Goal: Information Seeking & Learning: Learn about a topic

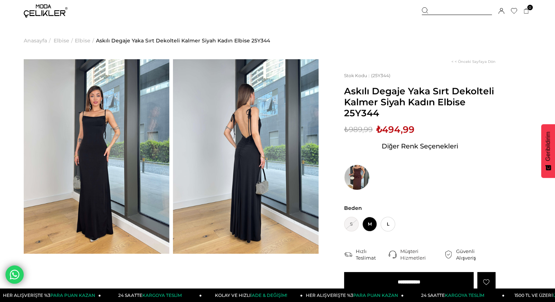
click at [79, 113] on img at bounding box center [97, 156] width 146 height 194
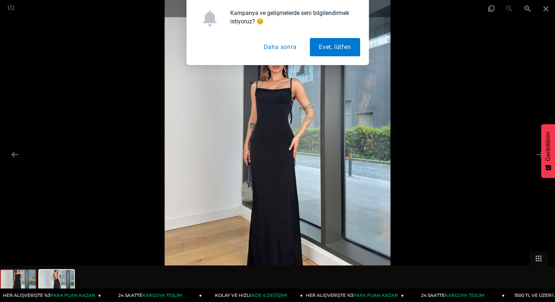
click at [266, 127] on img at bounding box center [278, 151] width 226 height 302
click at [285, 41] on button "Daha sonra" at bounding box center [280, 47] width 51 height 18
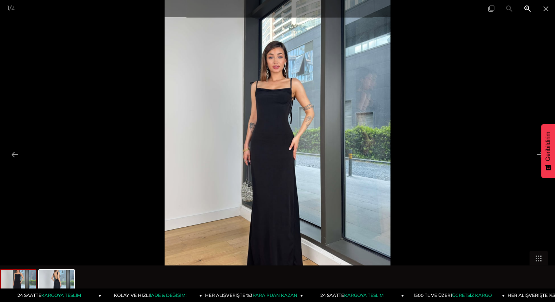
click at [531, 9] on span at bounding box center [528, 8] width 18 height 17
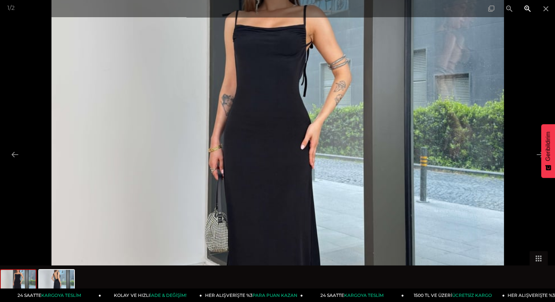
click at [531, 9] on span at bounding box center [528, 8] width 18 height 17
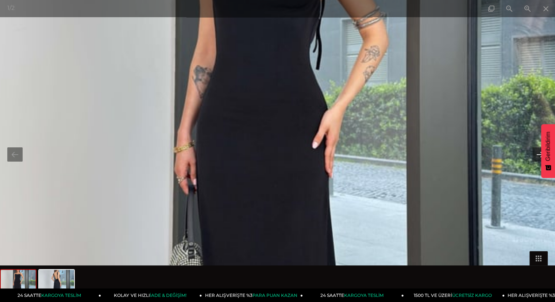
click at [535, 154] on button at bounding box center [540, 154] width 15 height 14
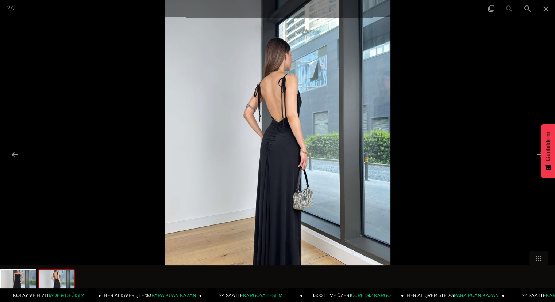
click at [279, 133] on img at bounding box center [278, 151] width 226 height 302
click at [545, 9] on span at bounding box center [546, 8] width 18 height 17
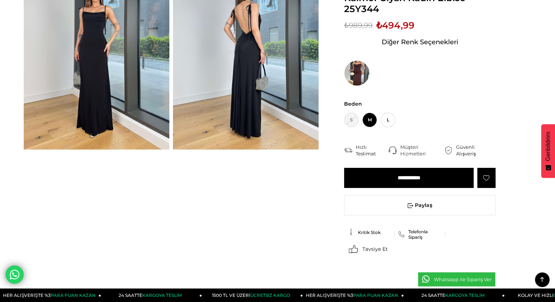
scroll to position [73, 0]
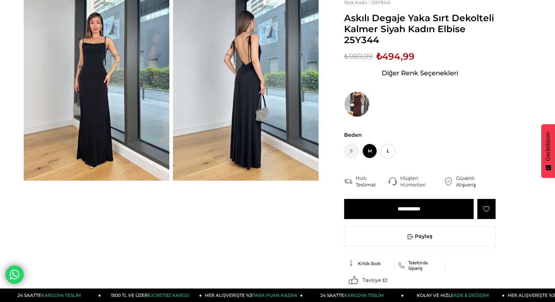
click at [408, 73] on span "Diğer Renk Seçenekleri" at bounding box center [420, 73] width 77 height 12
click at [420, 73] on span "Diğer Renk Seçenekleri" at bounding box center [420, 73] width 77 height 12
click at [352, 104] on img at bounding box center [357, 104] width 26 height 26
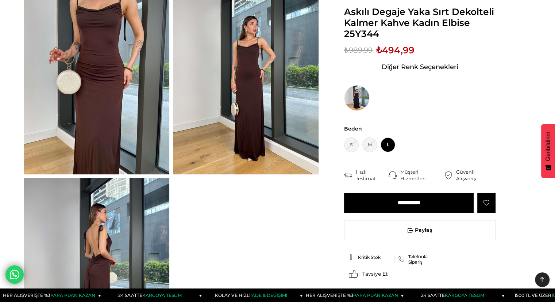
scroll to position [37, 0]
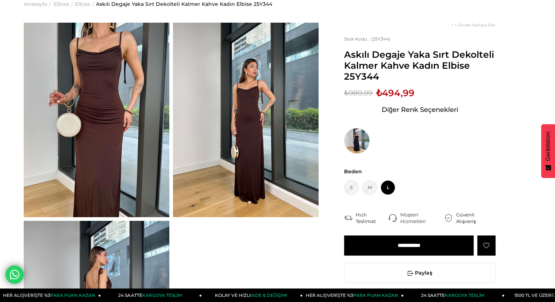
click at [359, 146] on img at bounding box center [357, 141] width 26 height 26
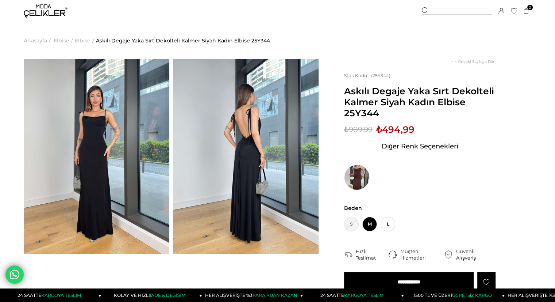
click at [243, 129] on img at bounding box center [246, 156] width 146 height 194
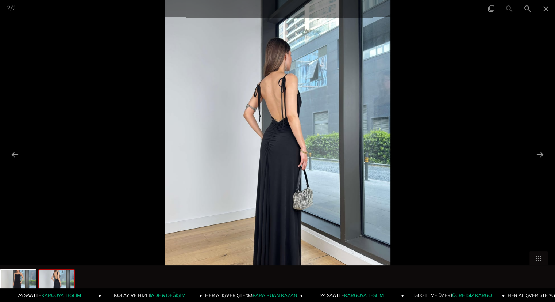
click at [288, 126] on img at bounding box center [278, 151] width 226 height 302
click at [15, 152] on button at bounding box center [14, 154] width 15 height 14
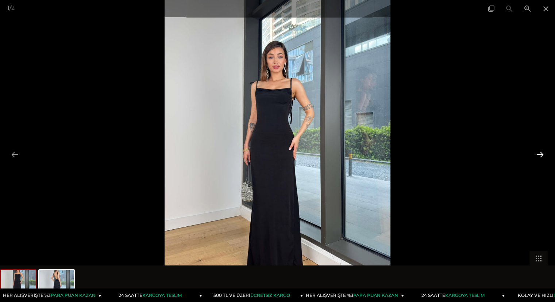
click at [540, 153] on button at bounding box center [540, 154] width 15 height 14
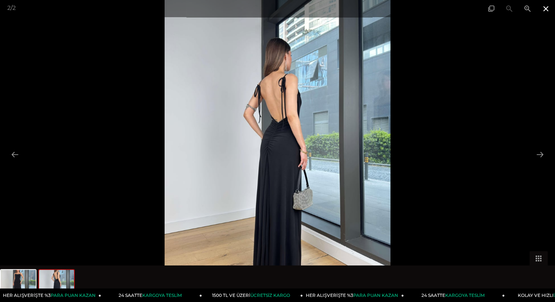
click at [546, 11] on span at bounding box center [546, 8] width 18 height 17
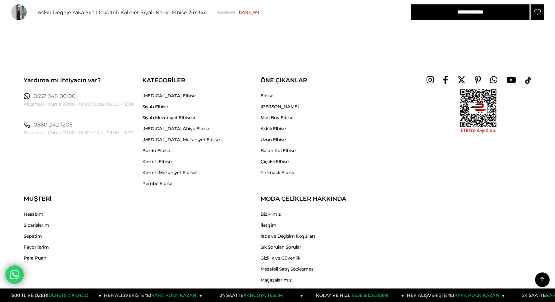
scroll to position [986, 0]
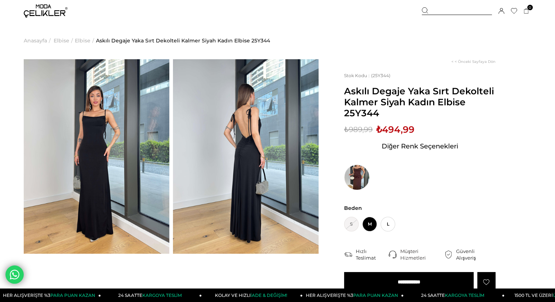
click at [240, 114] on img at bounding box center [246, 156] width 146 height 194
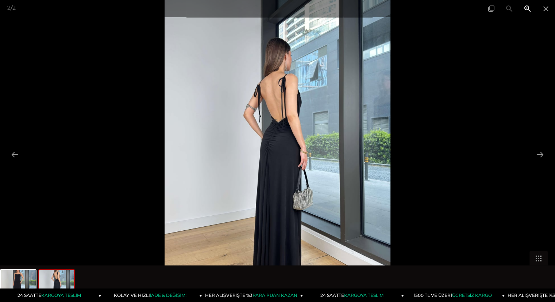
click at [527, 9] on span at bounding box center [528, 8] width 18 height 17
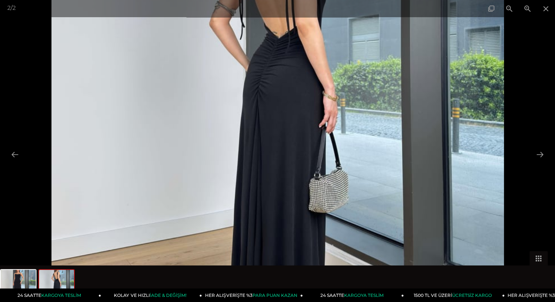
drag, startPoint x: 299, startPoint y: 106, endPoint x: 298, endPoint y: 73, distance: 32.2
click at [298, 73] on img at bounding box center [277, 94] width 453 height 603
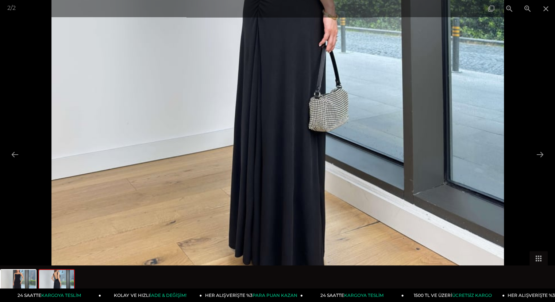
drag, startPoint x: 321, startPoint y: 130, endPoint x: 300, endPoint y: 187, distance: 60.2
click at [299, 188] on img at bounding box center [277, 13] width 453 height 603
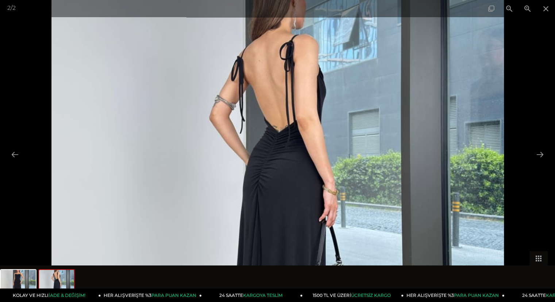
drag, startPoint x: 333, startPoint y: 106, endPoint x: 326, endPoint y: 152, distance: 47.4
click at [326, 152] on img at bounding box center [277, 188] width 453 height 603
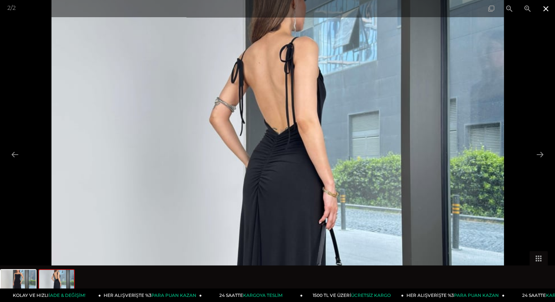
click at [544, 9] on span at bounding box center [546, 8] width 18 height 17
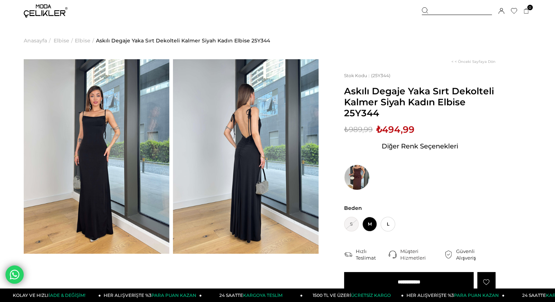
click at [99, 137] on img at bounding box center [97, 156] width 146 height 194
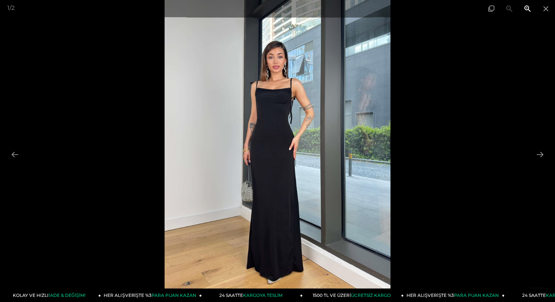
click at [528, 9] on span at bounding box center [528, 8] width 18 height 17
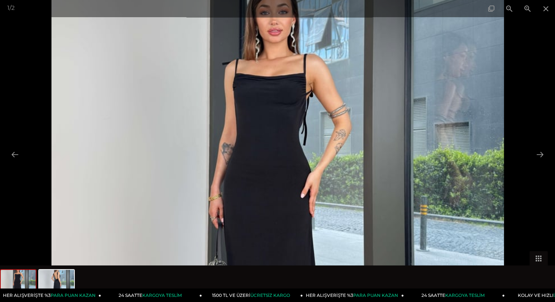
drag, startPoint x: 309, startPoint y: 130, endPoint x: 308, endPoint y: 161, distance: 31.1
click at [308, 161] on img at bounding box center [277, 199] width 453 height 603
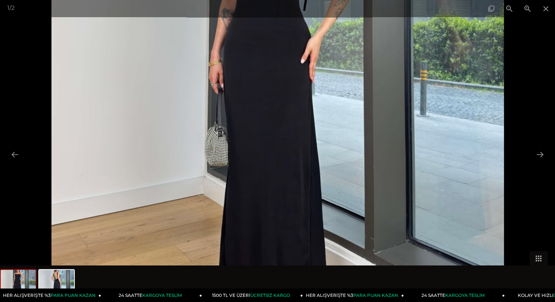
drag, startPoint x: 335, startPoint y: 210, endPoint x: 363, endPoint y: 84, distance: 128.5
click at [363, 84] on img at bounding box center [277, 64] width 453 height 603
click at [545, 14] on span at bounding box center [546, 8] width 18 height 17
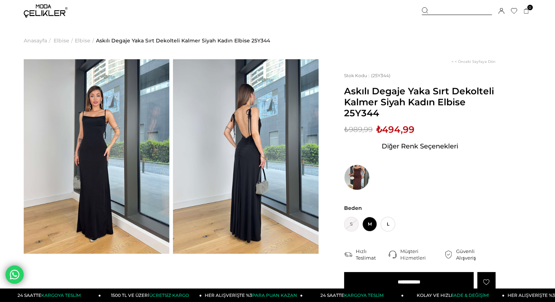
click at [251, 128] on img at bounding box center [246, 156] width 146 height 194
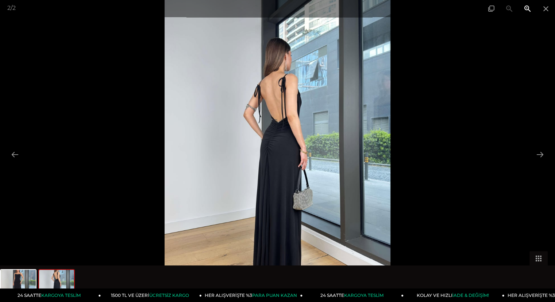
click at [526, 11] on span at bounding box center [528, 8] width 18 height 17
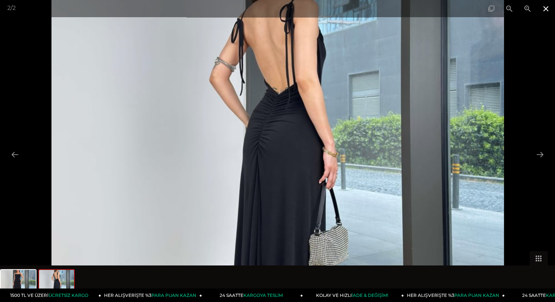
click at [545, 9] on span at bounding box center [546, 8] width 18 height 17
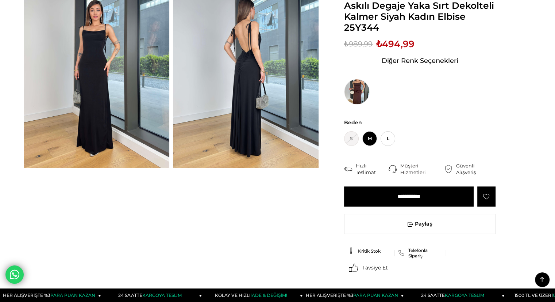
scroll to position [73, 0]
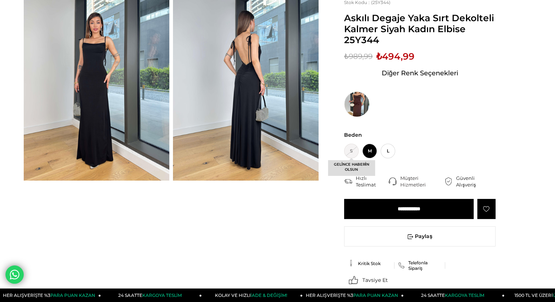
click at [350, 154] on span "S GELİNCE HABERİN OLSUN" at bounding box center [351, 151] width 15 height 15
click at [349, 151] on span "S GELİNCE HABERİN OLSUN" at bounding box center [351, 151] width 15 height 15
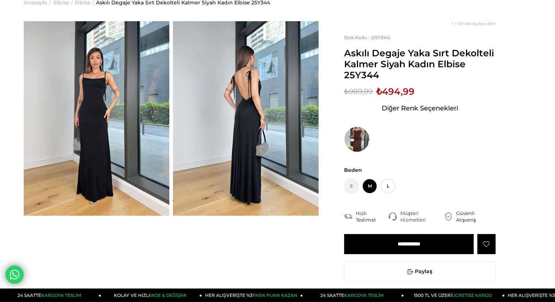
scroll to position [0, 0]
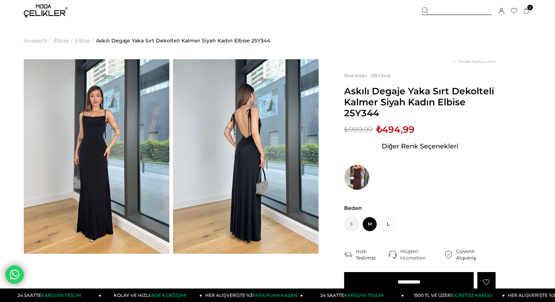
click at [245, 141] on img at bounding box center [246, 156] width 146 height 194
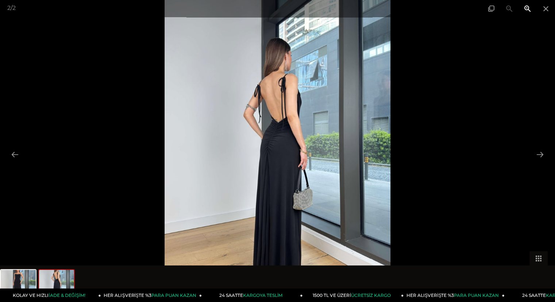
click at [527, 12] on span at bounding box center [528, 8] width 18 height 17
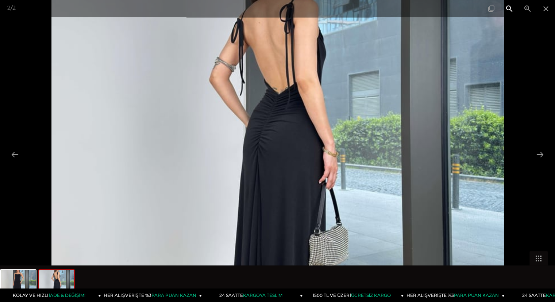
click at [512, 9] on span at bounding box center [510, 8] width 18 height 17
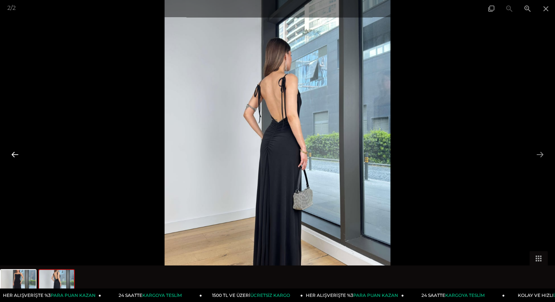
click at [19, 158] on button at bounding box center [14, 154] width 15 height 14
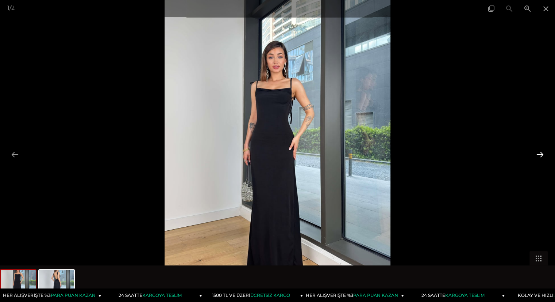
click at [543, 155] on button at bounding box center [540, 154] width 15 height 14
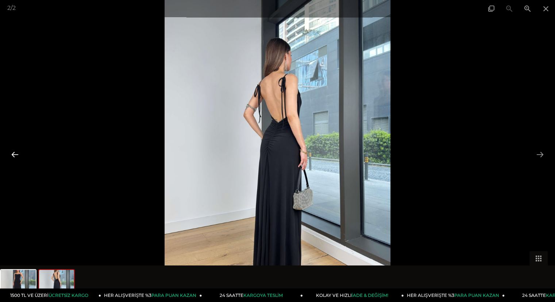
click at [12, 157] on button at bounding box center [14, 154] width 15 height 14
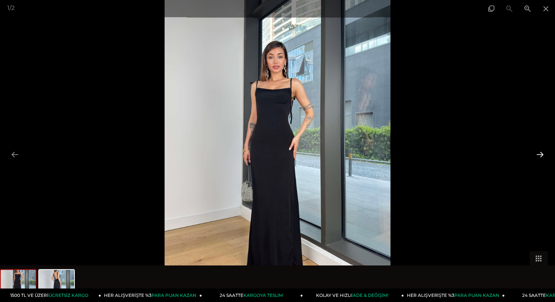
click at [543, 155] on button at bounding box center [540, 154] width 15 height 14
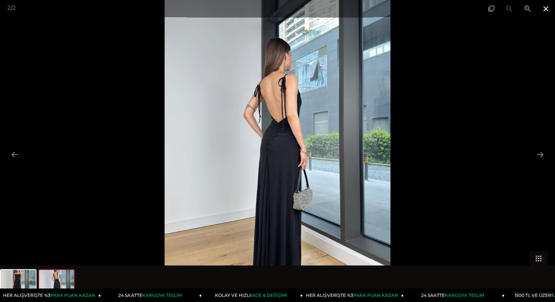
click at [545, 8] on span at bounding box center [546, 8] width 18 height 17
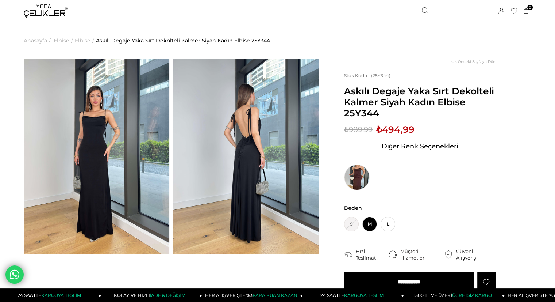
click at [110, 163] on img at bounding box center [97, 156] width 146 height 194
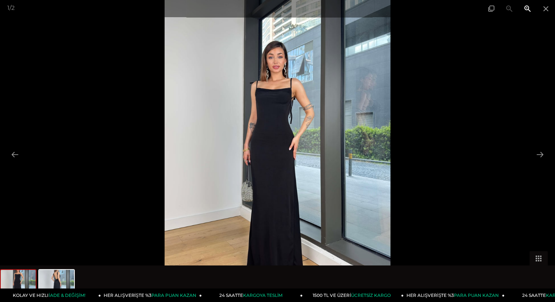
click at [526, 9] on span at bounding box center [528, 8] width 18 height 17
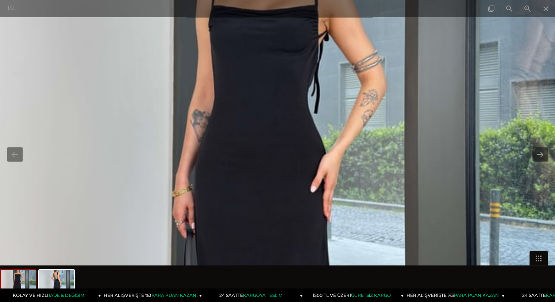
drag, startPoint x: 345, startPoint y: 156, endPoint x: 343, endPoint y: 133, distance: 23.5
click at [343, 135] on img at bounding box center [275, 194] width 679 height 905
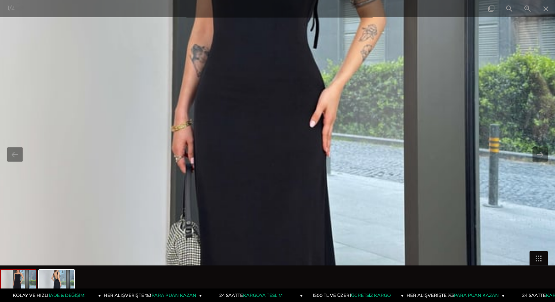
drag, startPoint x: 341, startPoint y: 139, endPoint x: 340, endPoint y: 125, distance: 14.2
click at [341, 128] on img at bounding box center [275, 129] width 679 height 905
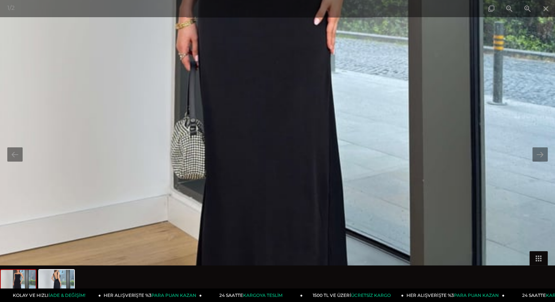
drag, startPoint x: 341, startPoint y: 177, endPoint x: 351, endPoint y: 57, distance: 119.9
click at [336, 74] on img at bounding box center [279, 27] width 679 height 905
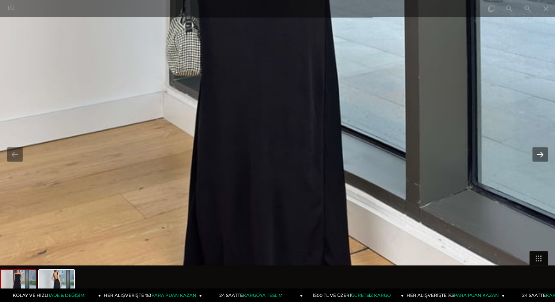
click at [542, 159] on button at bounding box center [540, 154] width 15 height 14
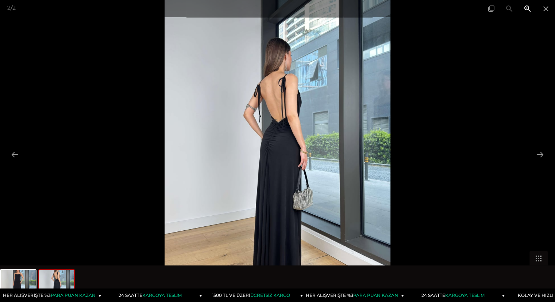
click at [530, 8] on span at bounding box center [528, 8] width 18 height 17
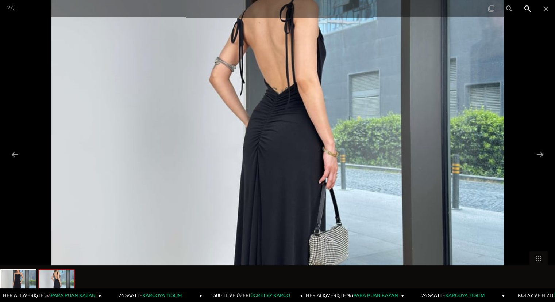
click at [530, 8] on span at bounding box center [528, 8] width 18 height 17
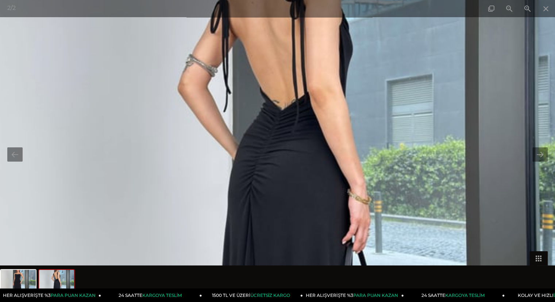
drag, startPoint x: 346, startPoint y: 94, endPoint x: 343, endPoint y: 79, distance: 15.4
click at [343, 77] on img at bounding box center [280, 195] width 679 height 905
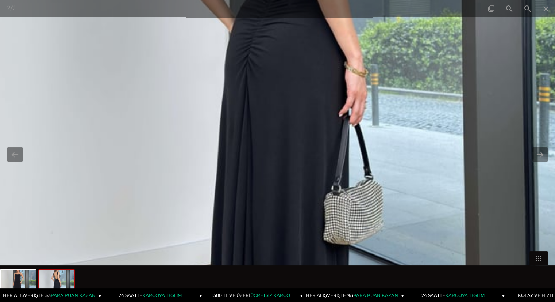
drag, startPoint x: 339, startPoint y: 173, endPoint x: 343, endPoint y: 108, distance: 65.1
click at [340, 96] on img at bounding box center [277, 67] width 679 height 905
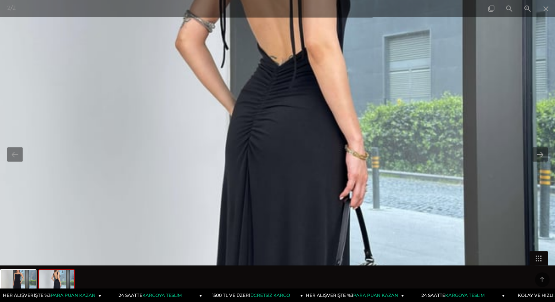
scroll to position [146, 0]
click at [551, 14] on span at bounding box center [546, 8] width 18 height 17
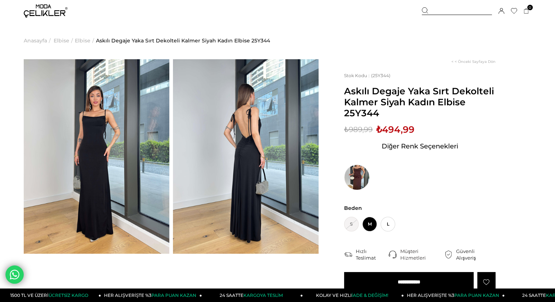
click at [259, 128] on img at bounding box center [246, 156] width 146 height 194
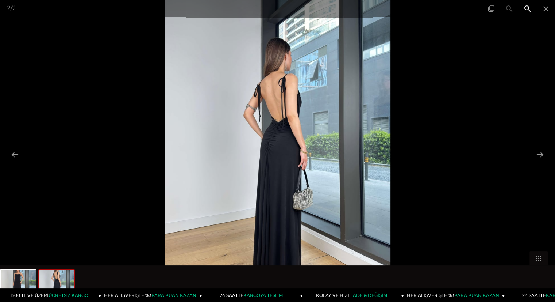
click at [527, 8] on span at bounding box center [528, 8] width 18 height 17
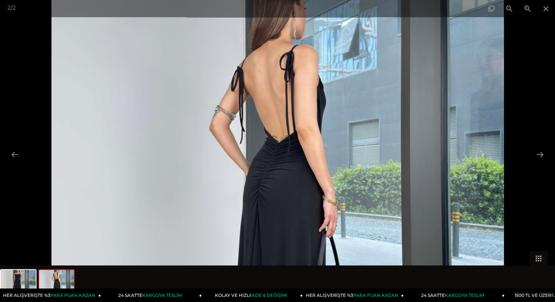
drag, startPoint x: 343, startPoint y: 103, endPoint x: 347, endPoint y: 175, distance: 72.0
click at [347, 175] on img at bounding box center [277, 198] width 453 height 603
click at [5, 156] on div at bounding box center [164, 48] width 555 height 302
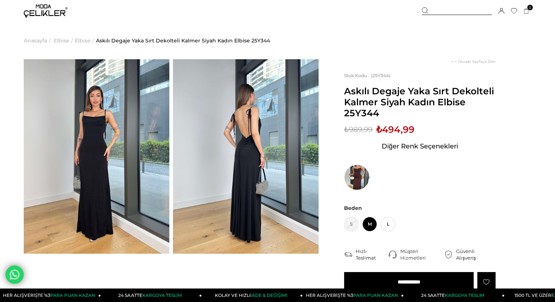
click at [110, 130] on img at bounding box center [97, 156] width 146 height 194
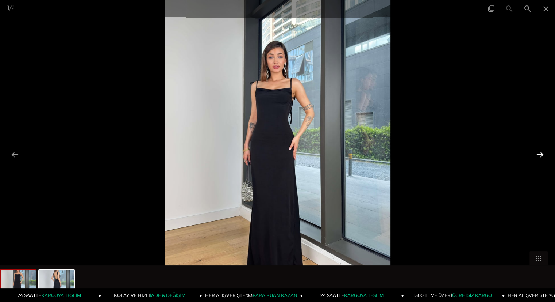
click at [544, 155] on button at bounding box center [540, 154] width 15 height 14
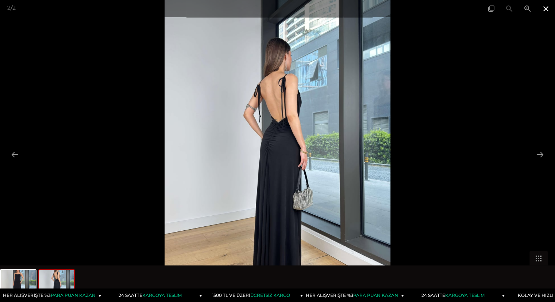
click at [549, 9] on span at bounding box center [546, 8] width 18 height 17
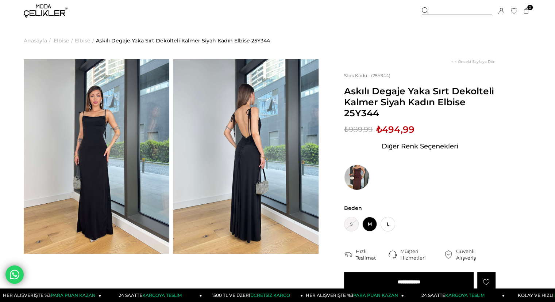
click at [247, 145] on img at bounding box center [246, 156] width 146 height 194
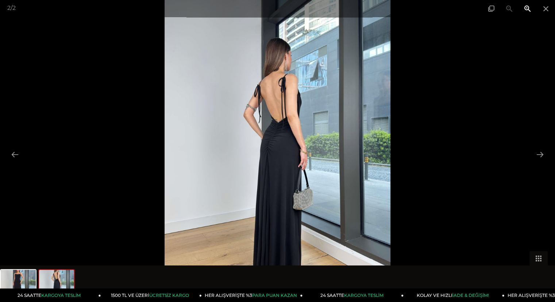
click at [526, 8] on span at bounding box center [528, 8] width 18 height 17
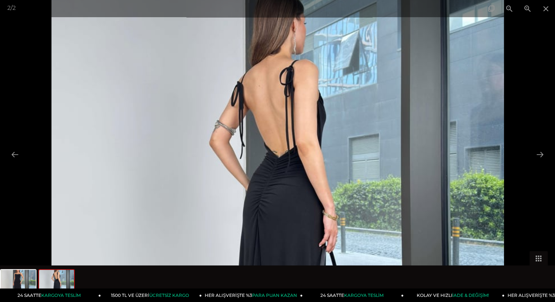
drag, startPoint x: 341, startPoint y: 91, endPoint x: 332, endPoint y: 154, distance: 64.3
click at [332, 154] on img at bounding box center [277, 213] width 453 height 603
click at [548, 12] on span at bounding box center [546, 8] width 18 height 17
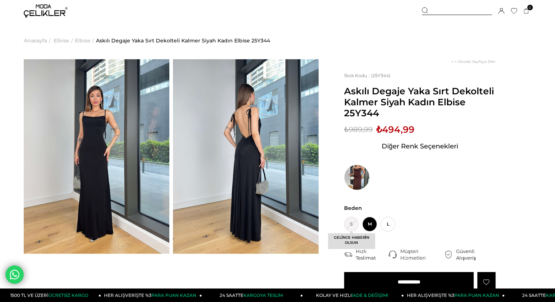
click at [356, 225] on span "S GELİNCE HABERİN OLSUN" at bounding box center [351, 224] width 15 height 15
click at [352, 224] on span "S GELİNCE HABERİN OLSUN" at bounding box center [351, 224] width 15 height 15
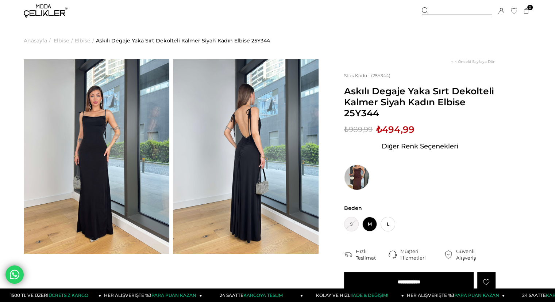
click at [387, 198] on div "< < Önceki Sayfaya Dön Stok Kodu (25Y344) Askılı Degaje Yaka Sırt Dekolteli Kal…" at bounding box center [425, 234] width 213 height 350
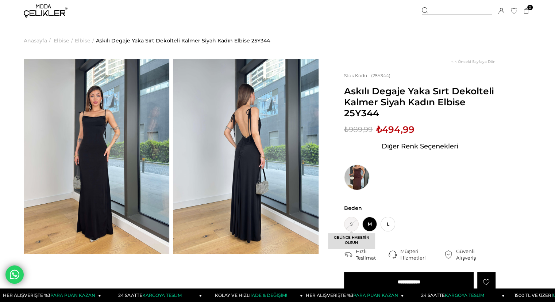
click at [356, 227] on span "S GELİNCE HABERİN OLSUN" at bounding box center [351, 224] width 15 height 15
click at [349, 240] on span "GELİNCE HABERİN OLSUN" at bounding box center [351, 241] width 47 height 16
